Goal: Transaction & Acquisition: Subscribe to service/newsletter

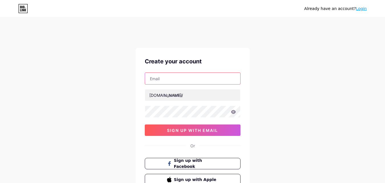
click at [179, 80] on input "text" at bounding box center [192, 78] width 95 height 11
click at [176, 79] on input "text" at bounding box center [192, 78] width 95 height 11
paste input "[EMAIL_ADDRESS][DOMAIN_NAME]"
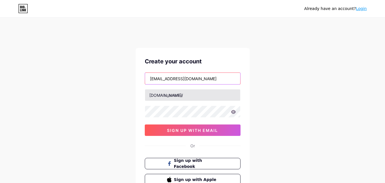
type input "[EMAIL_ADDRESS][DOMAIN_NAME]"
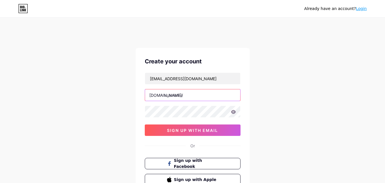
click at [175, 97] on input "text" at bounding box center [192, 94] width 95 height 11
paste input "[DEMOGRAPHIC_DATA]"
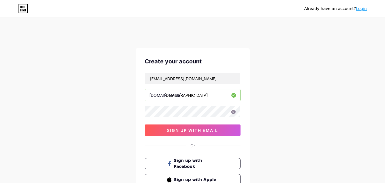
type input "[DEMOGRAPHIC_DATA]"
click at [271, 102] on div "Already have an account? Login Create your account [EMAIL_ADDRESS][DOMAIN_NAME]…" at bounding box center [192, 120] width 385 height 218
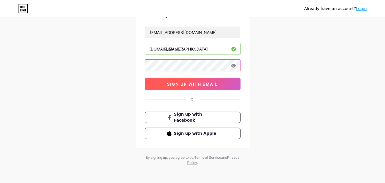
scroll to position [47, 0]
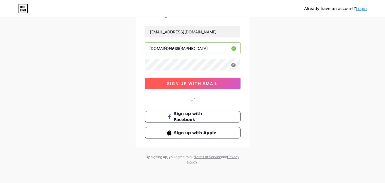
click at [195, 86] on button "sign up with email" at bounding box center [193, 82] width 96 height 11
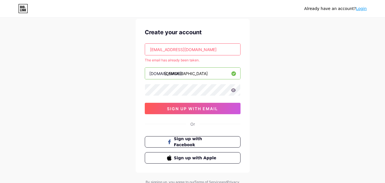
scroll to position [0, 0]
